Goal: Task Accomplishment & Management: Manage account settings

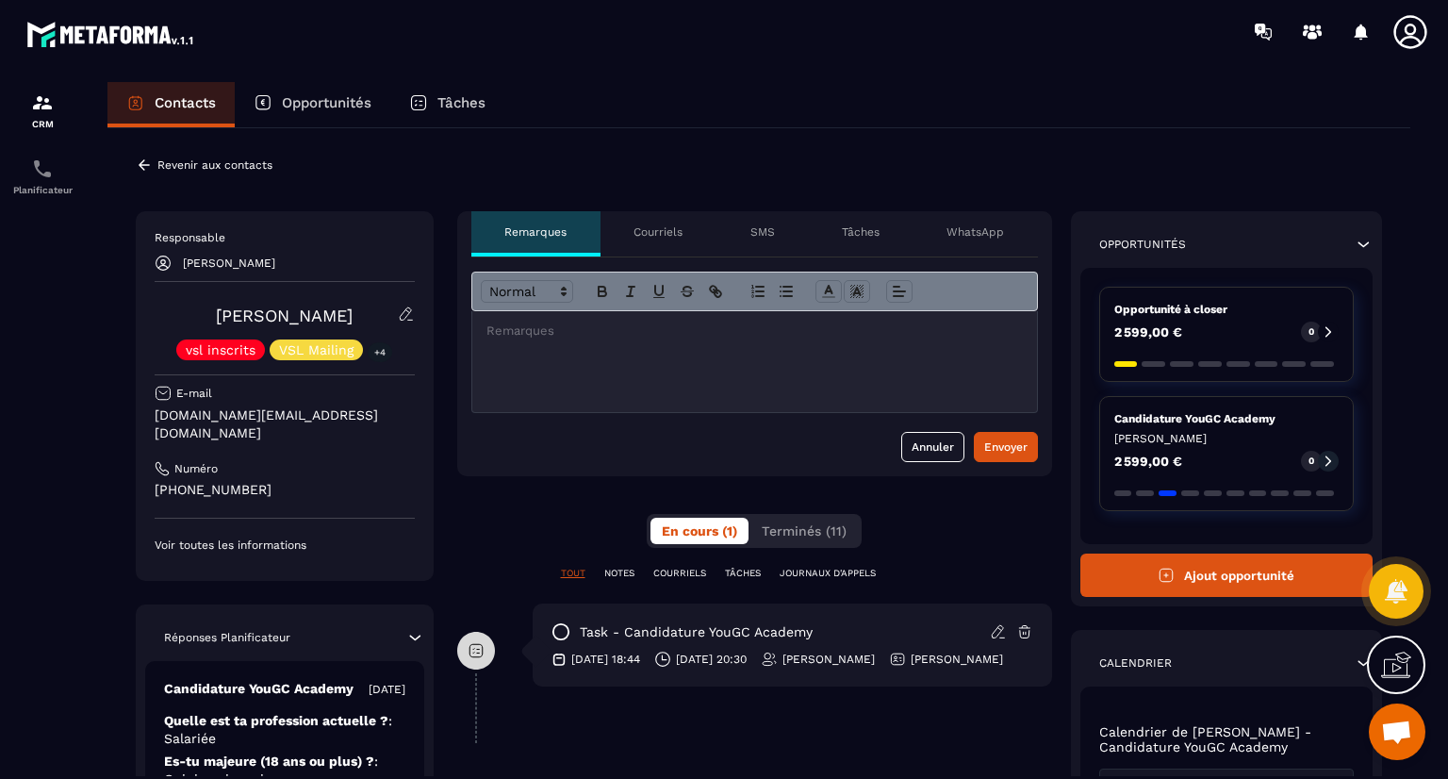
click at [506, 468] on div "Annuler Envoyer" at bounding box center [754, 366] width 595 height 219
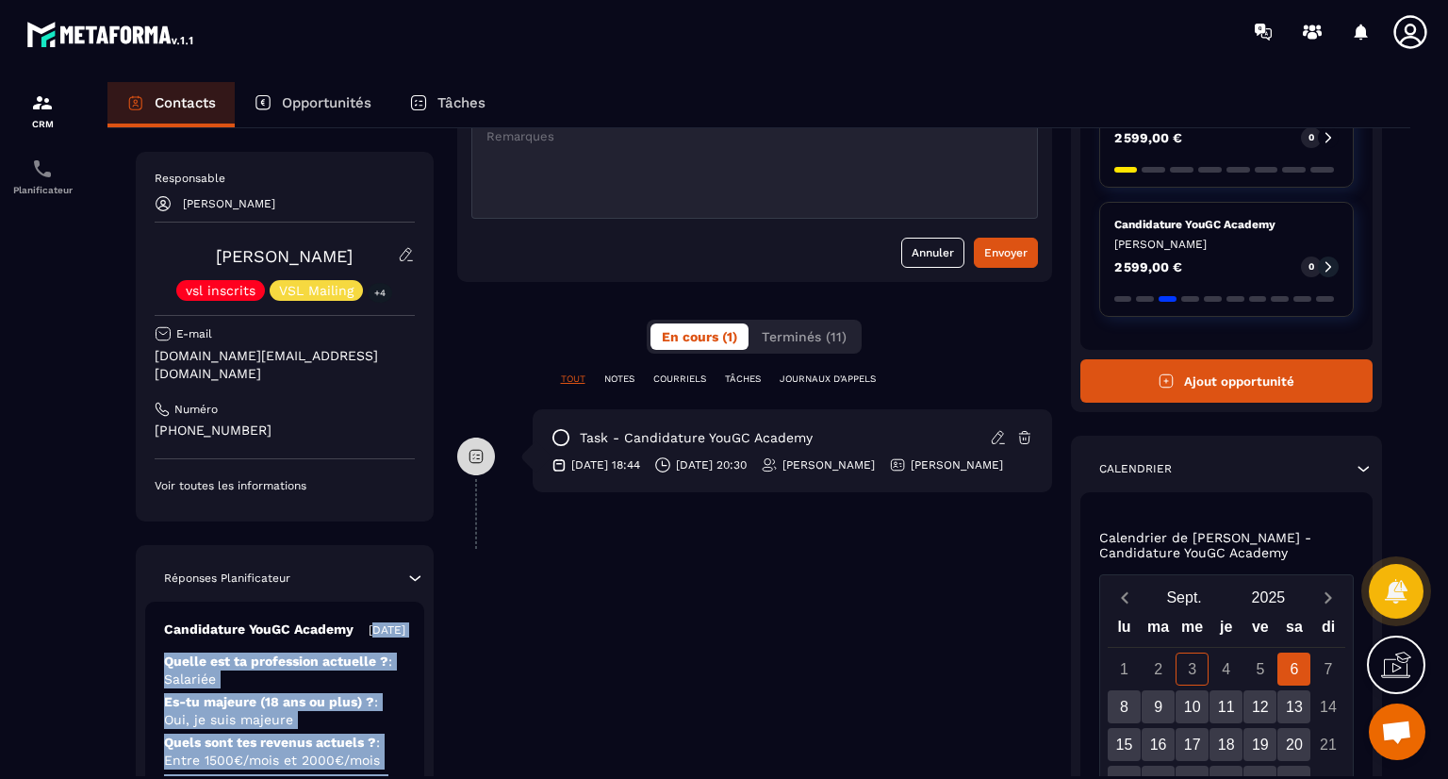
scroll to position [253, 0]
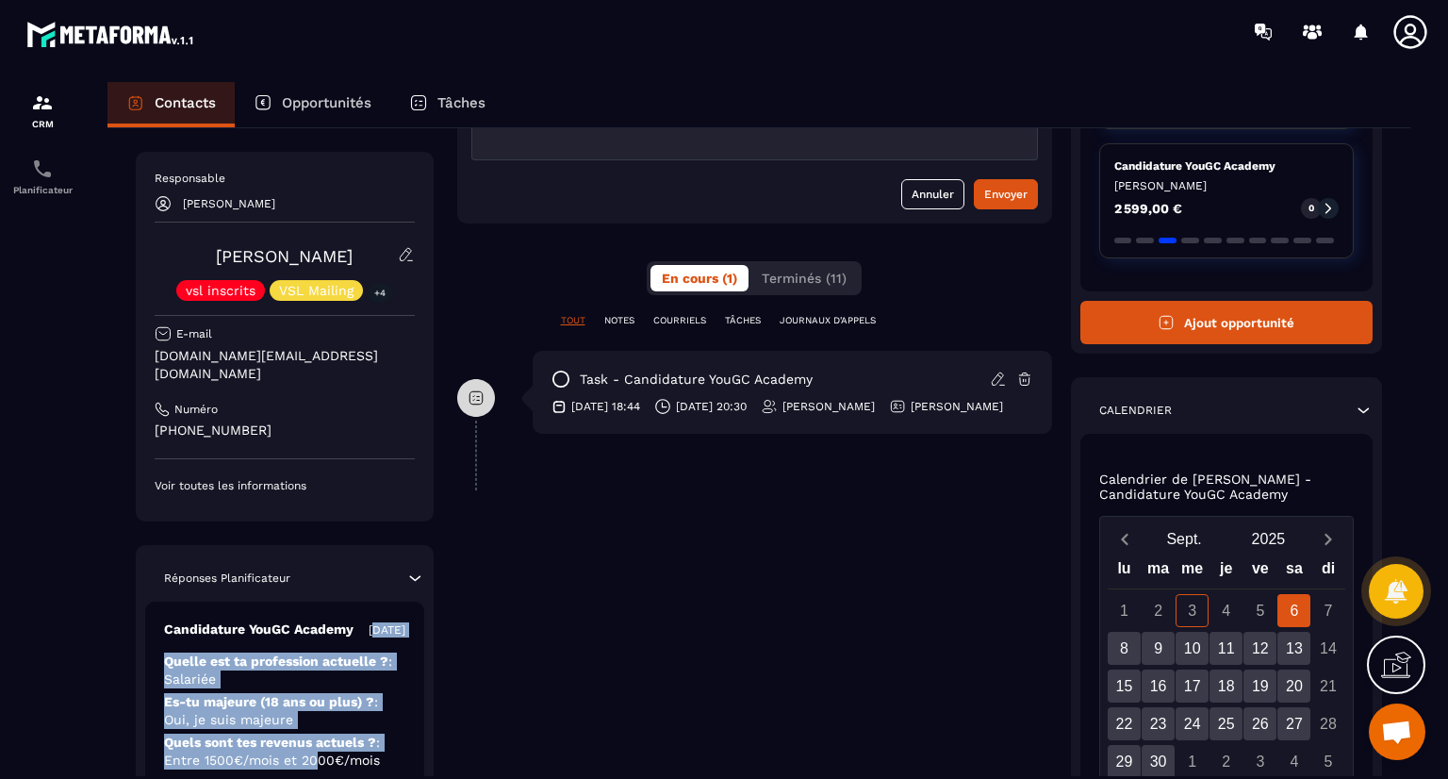
drag, startPoint x: 347, startPoint y: 671, endPoint x: 320, endPoint y: 765, distance: 97.3
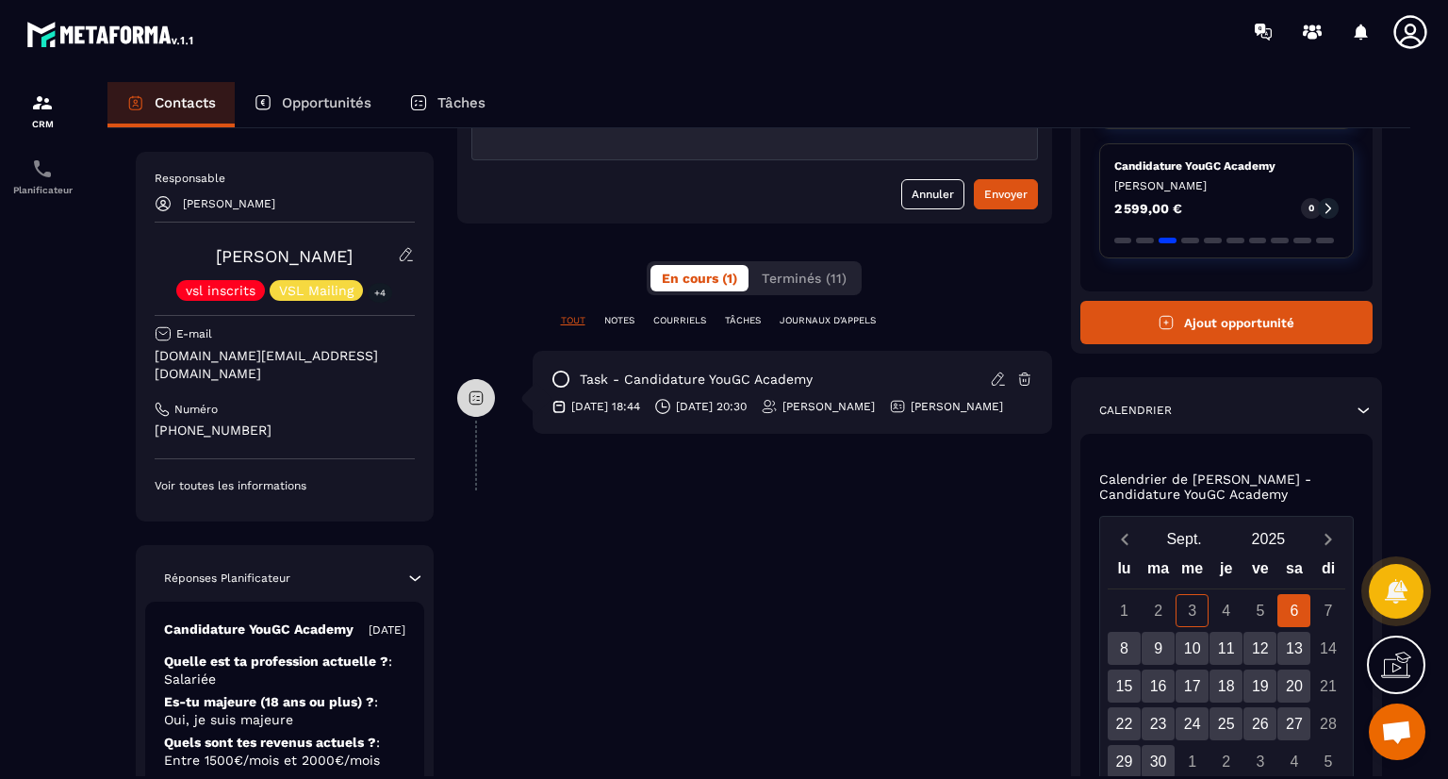
click at [367, 568] on div "Réponses Planificateur" at bounding box center [284, 577] width 279 height 19
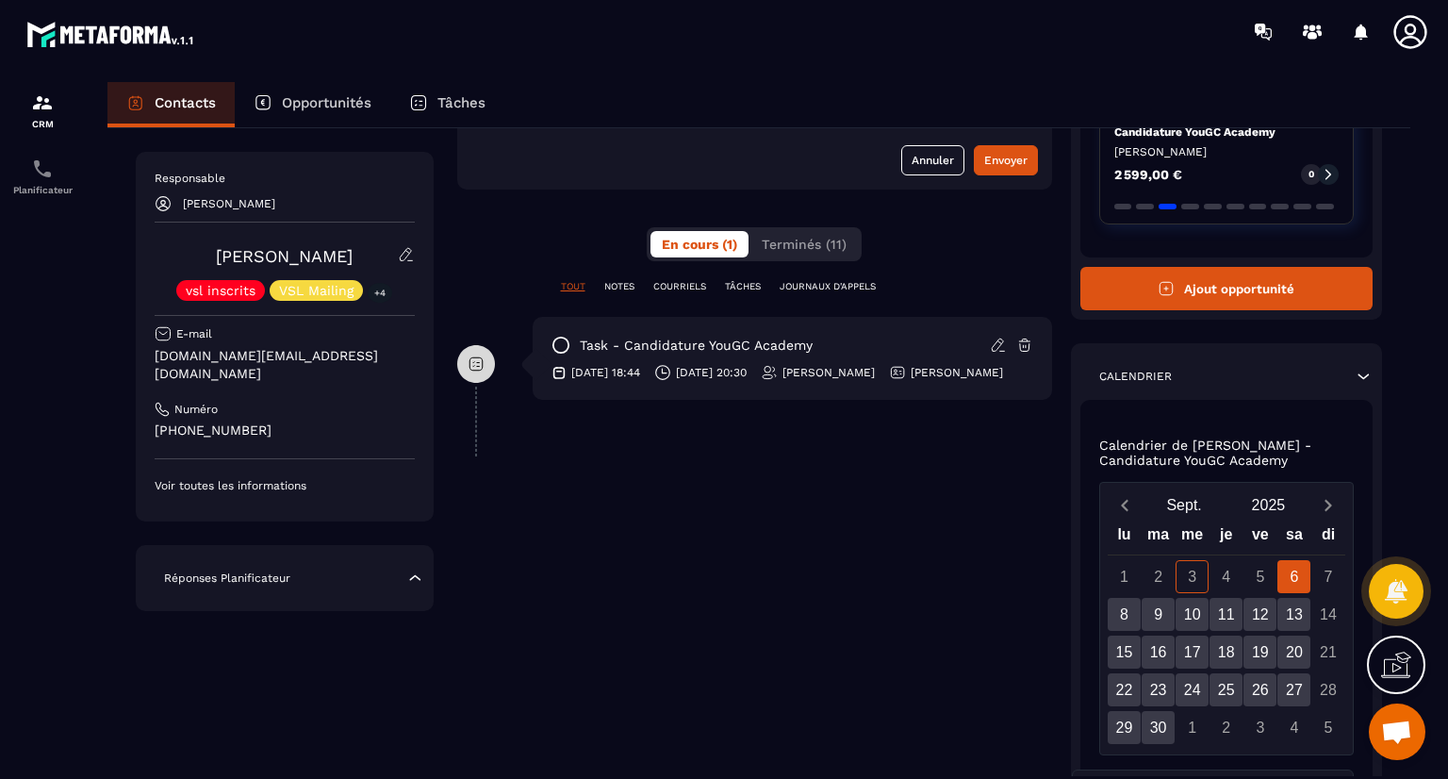
scroll to position [290, 0]
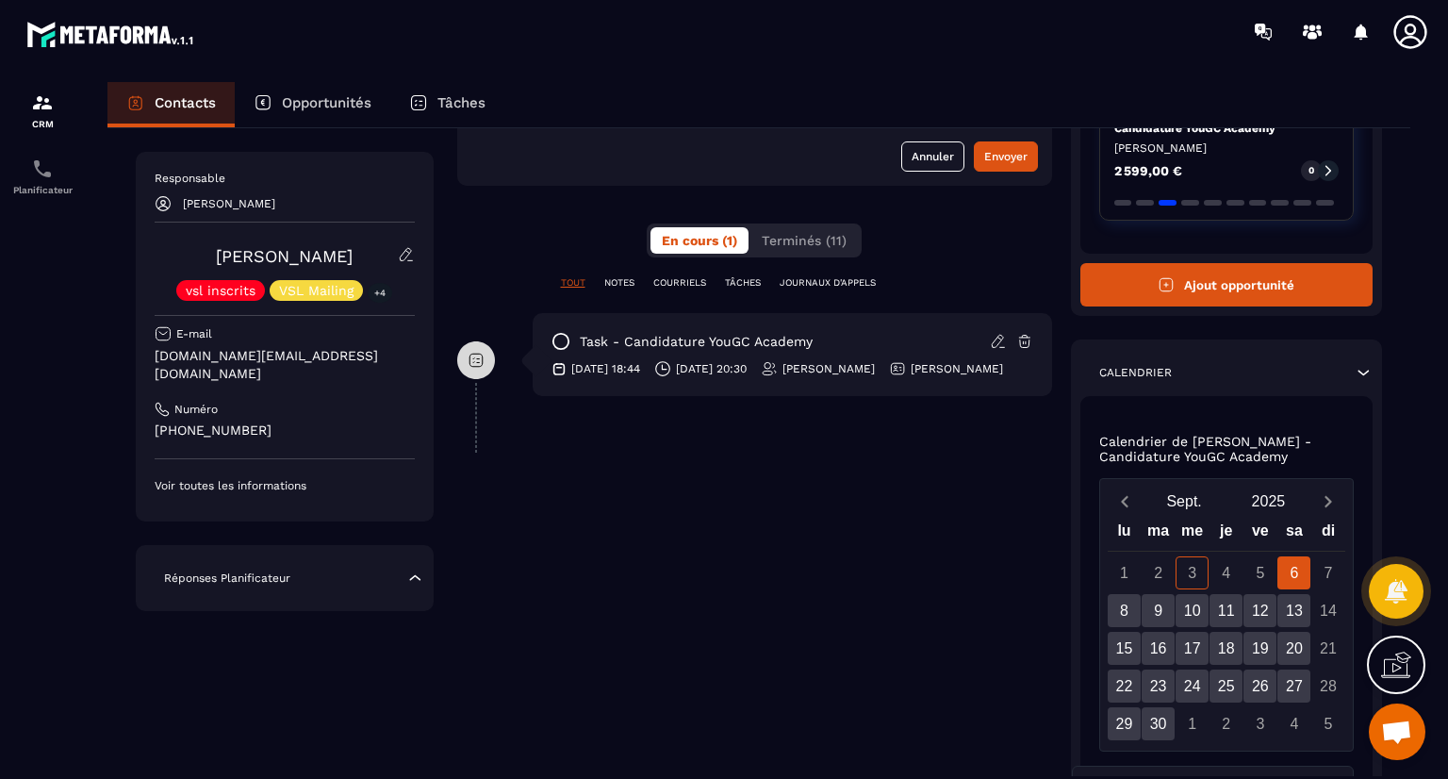
click at [367, 568] on div "Réponses Planificateur" at bounding box center [284, 577] width 279 height 19
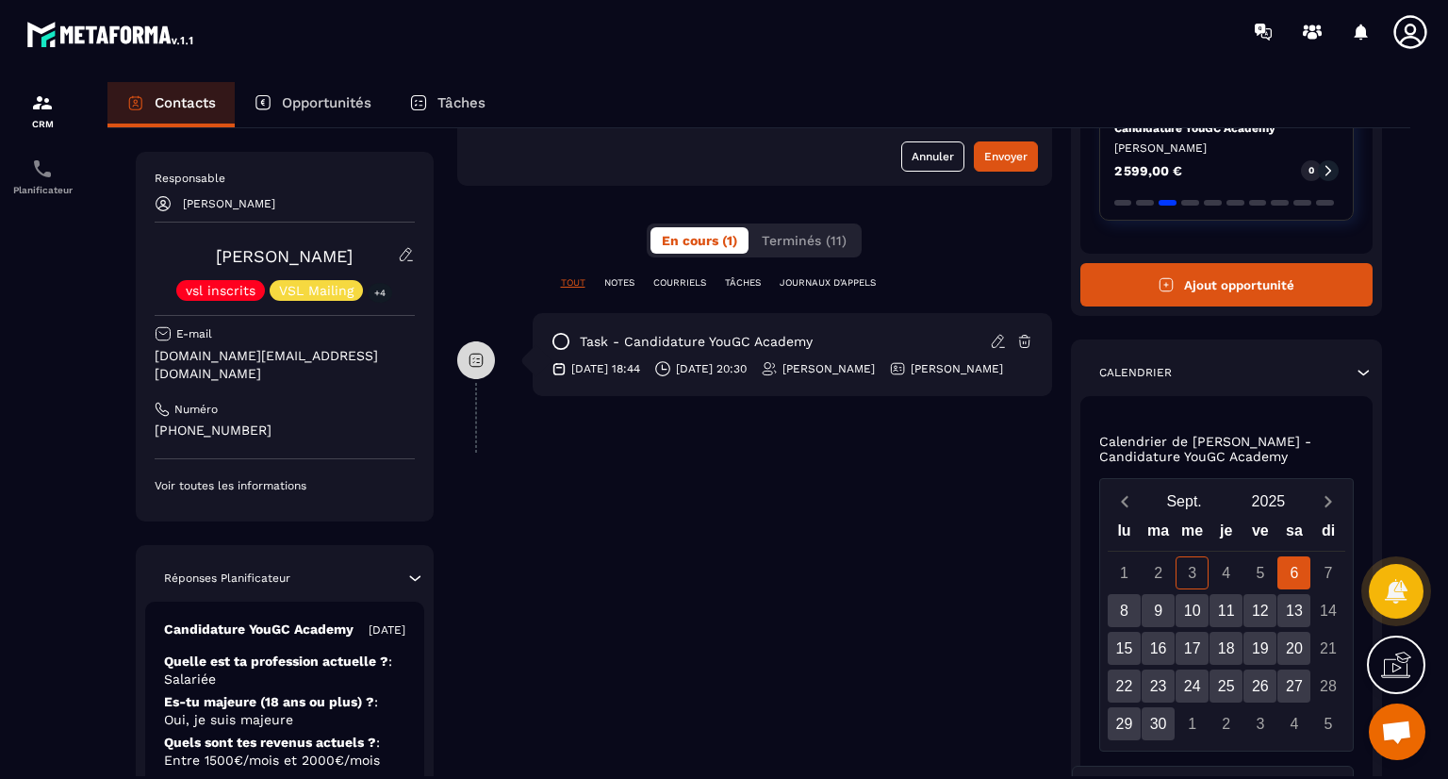
click at [367, 568] on div "Réponses Planificateur" at bounding box center [284, 577] width 279 height 19
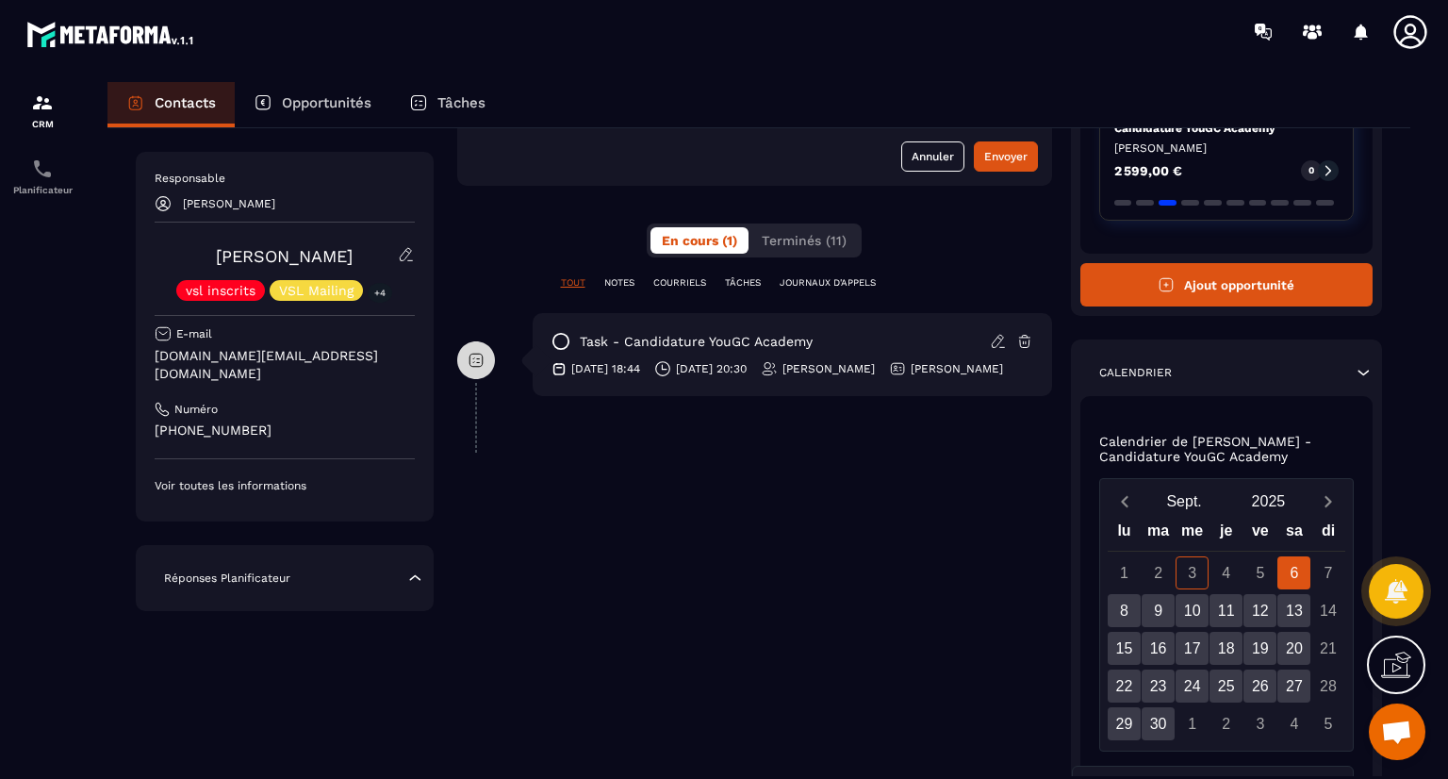
click at [367, 568] on div "Réponses Planificateur" at bounding box center [284, 577] width 279 height 19
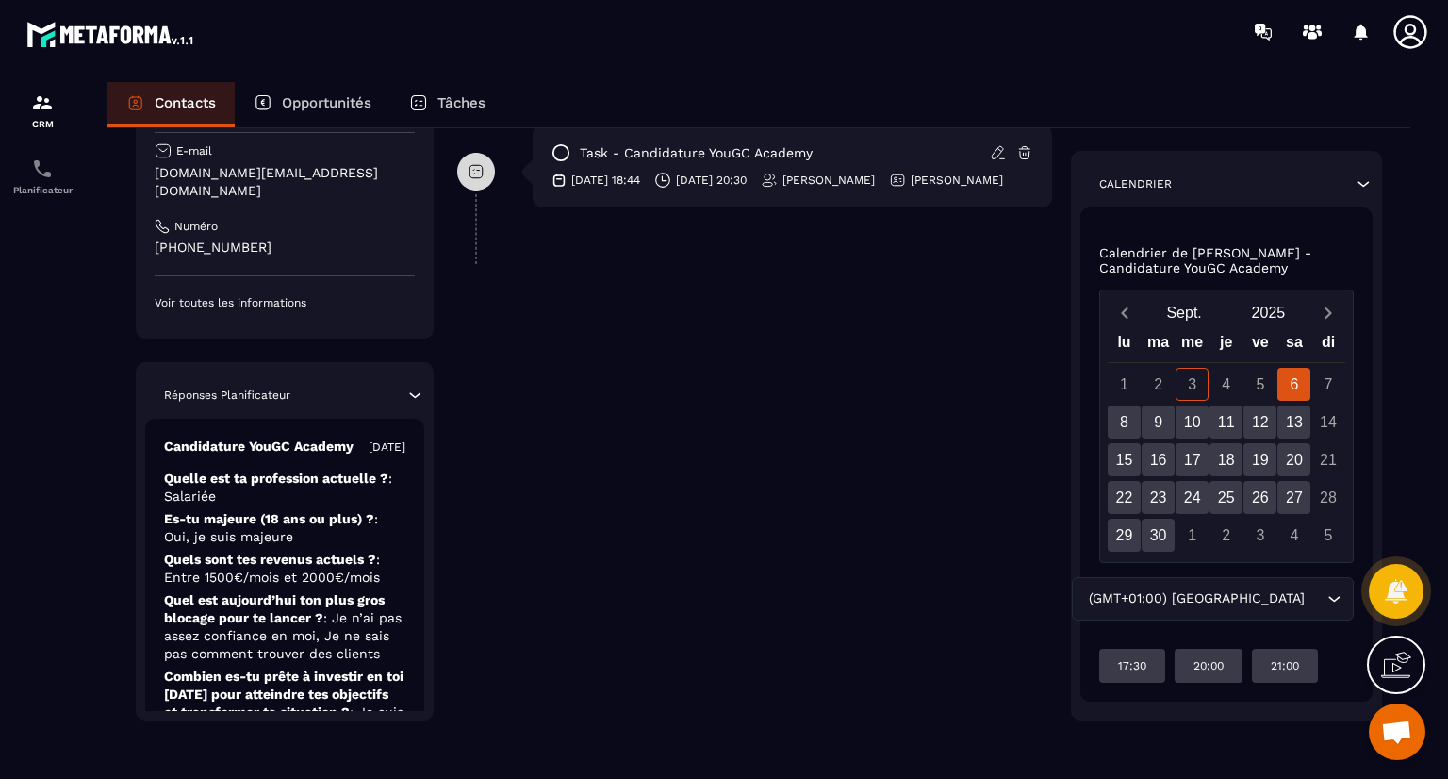
scroll to position [479, 0]
click at [401, 565] on div "Candidature YouGC Academy [DATE] Quelle est ta profession actuelle ? : Salariée…" at bounding box center [284, 658] width 279 height 479
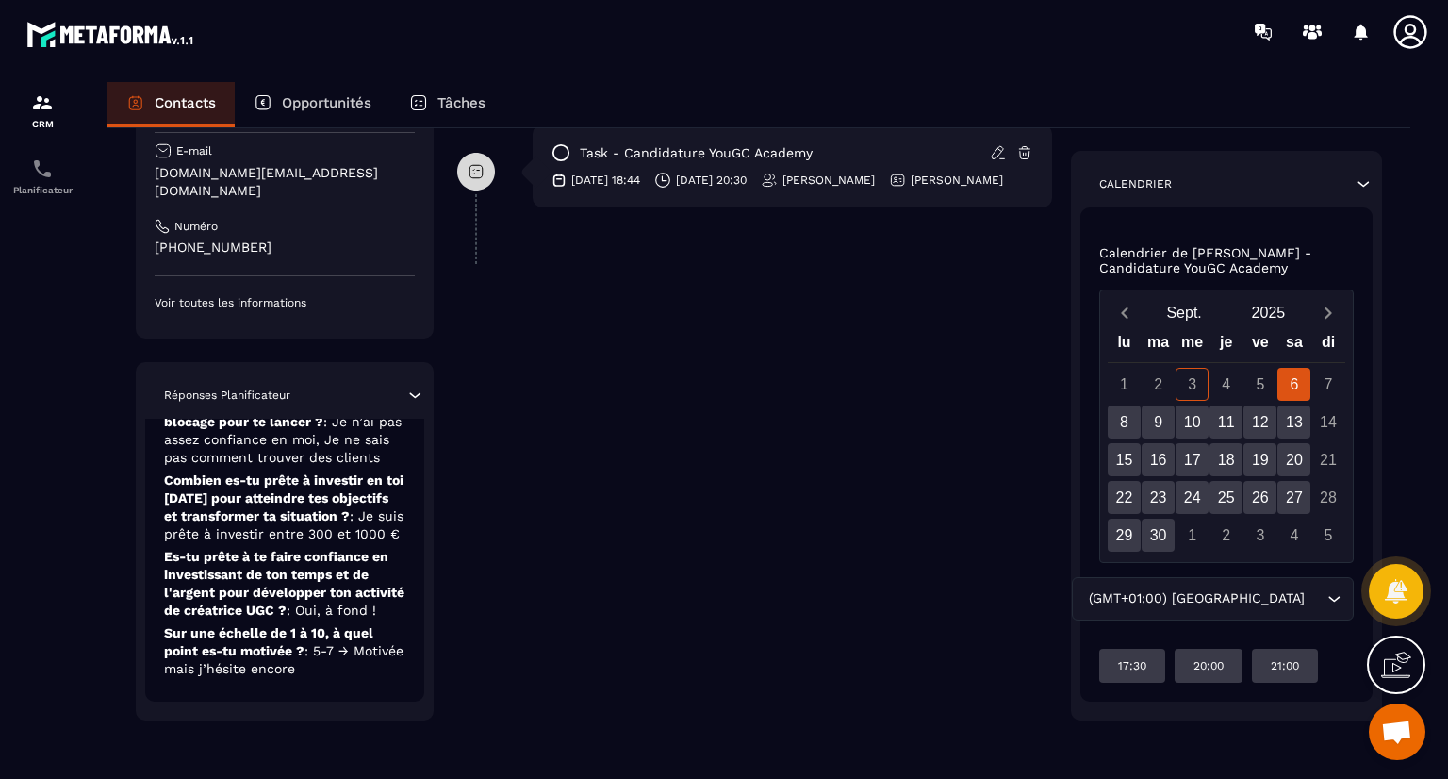
scroll to position [231, 0]
click at [951, 612] on div "**********" at bounding box center [754, 226] width 595 height 988
click at [1229, 389] on div "4" at bounding box center [1226, 384] width 33 height 33
click at [1267, 382] on div "5" at bounding box center [1259, 384] width 33 height 33
click at [1291, 382] on div "6" at bounding box center [1293, 384] width 33 height 33
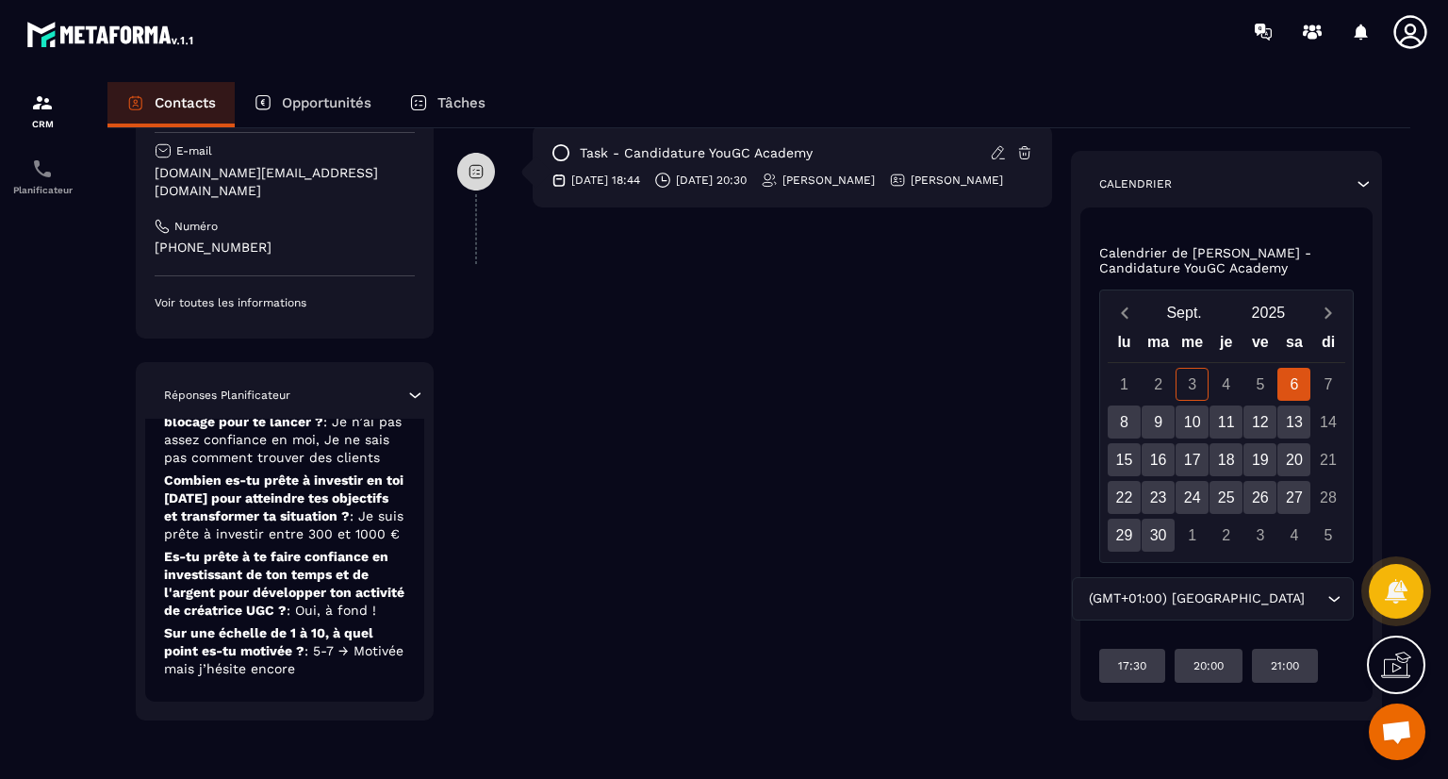
click at [1263, 387] on div "5" at bounding box center [1259, 384] width 33 height 33
click at [1124, 423] on div "8" at bounding box center [1124, 421] width 33 height 33
click at [1170, 423] on div "9" at bounding box center [1158, 421] width 33 height 33
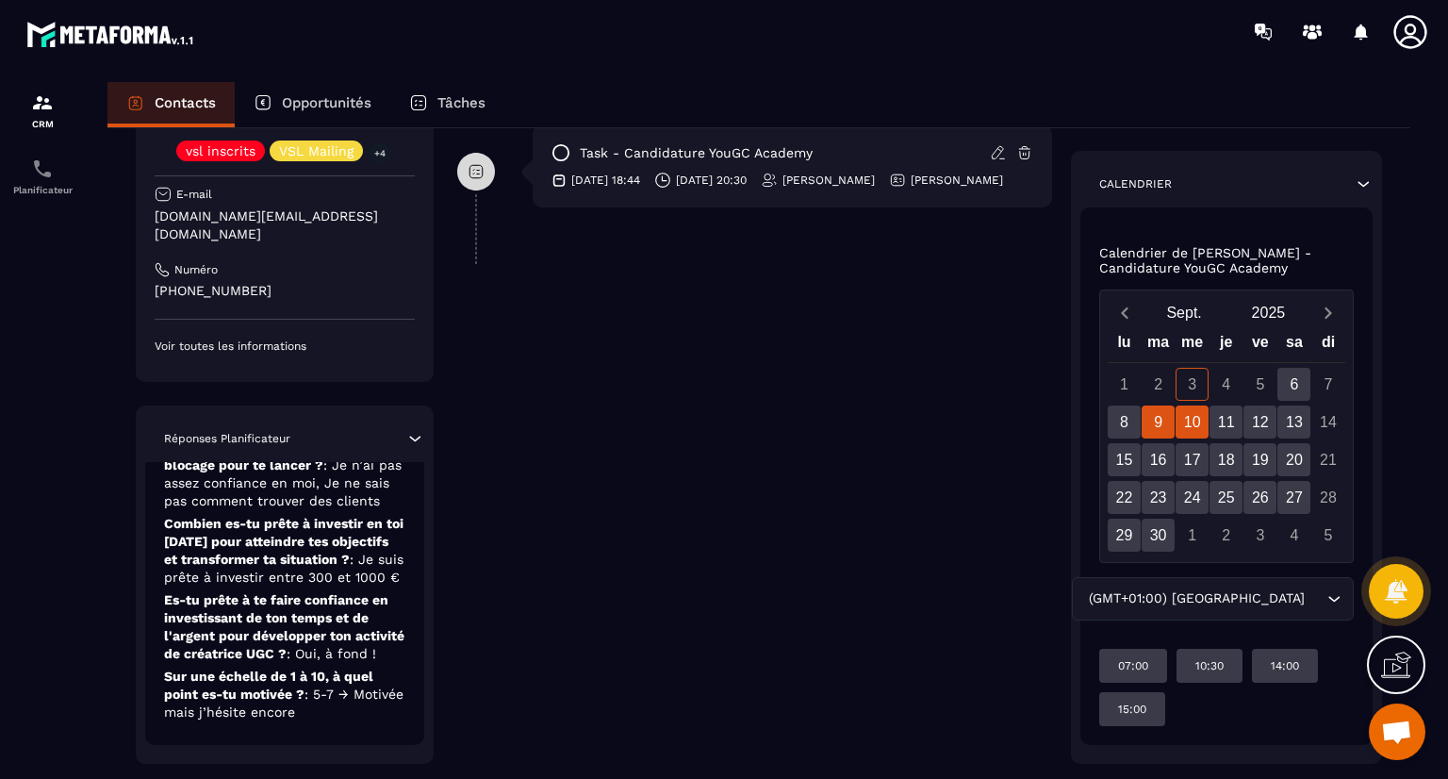
click at [1209, 420] on div "10" at bounding box center [1192, 421] width 33 height 33
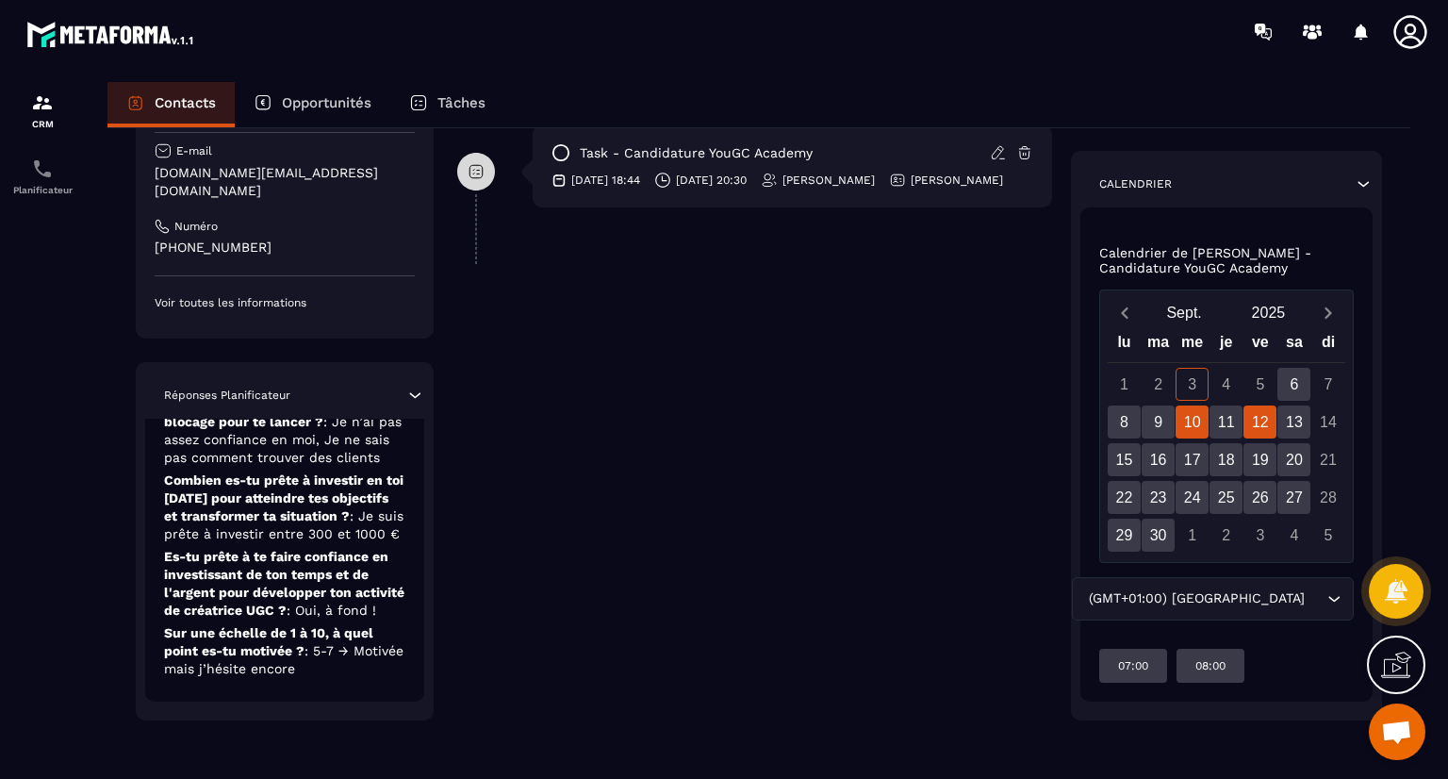
click at [1252, 408] on div "12" at bounding box center [1259, 421] width 33 height 33
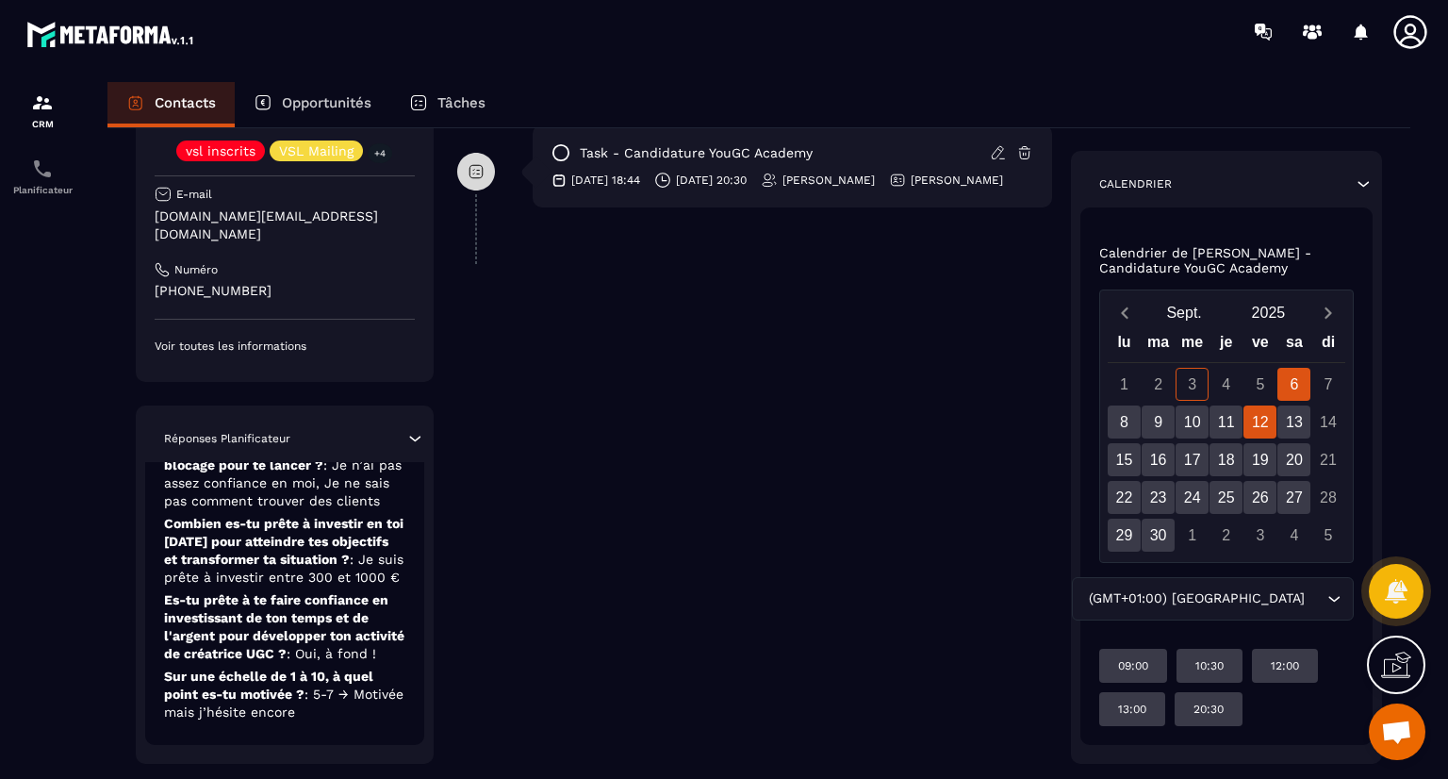
click at [1295, 380] on div "6" at bounding box center [1293, 384] width 33 height 33
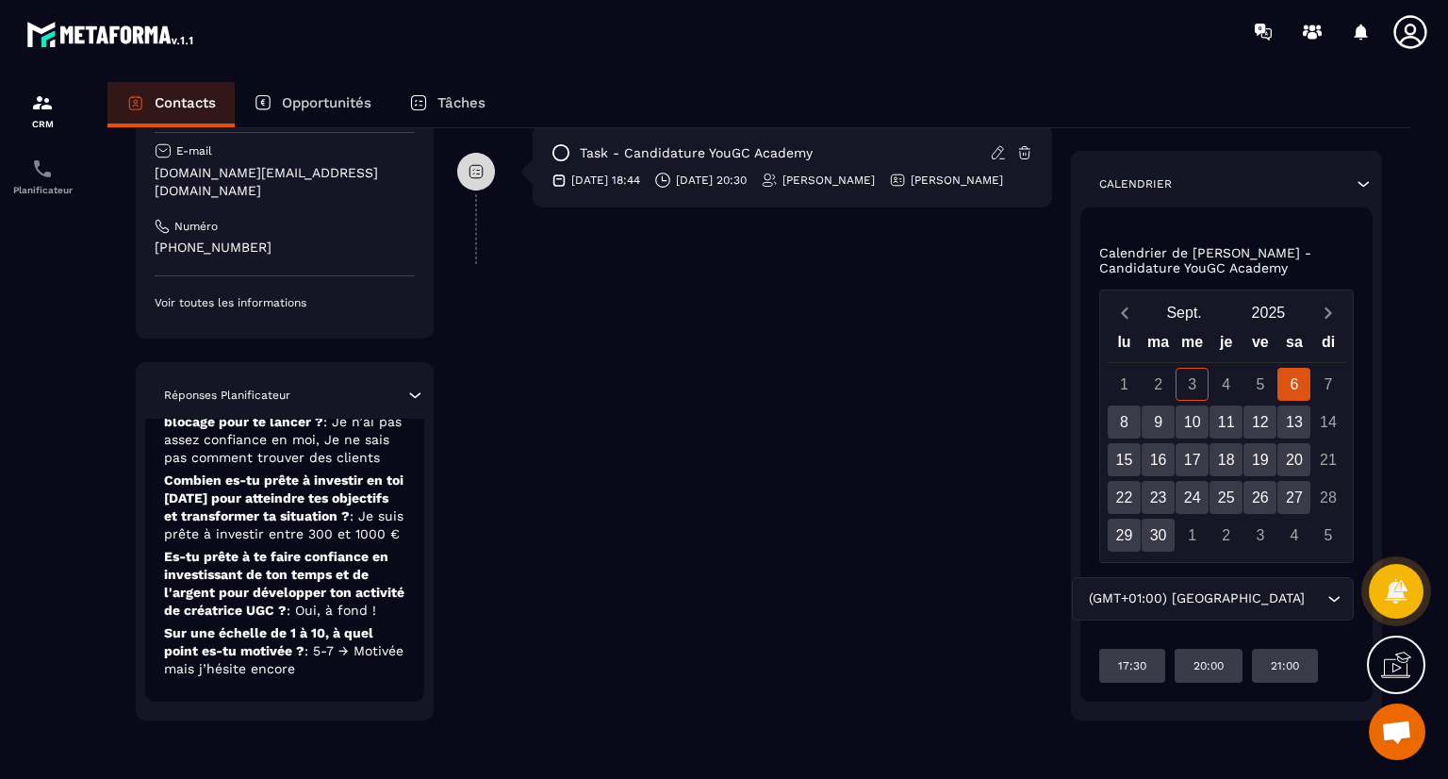
click at [1248, 379] on div "5" at bounding box center [1259, 384] width 33 height 33
click at [1229, 387] on div "4" at bounding box center [1226, 384] width 33 height 33
